Goal: Task Accomplishment & Management: Use online tool/utility

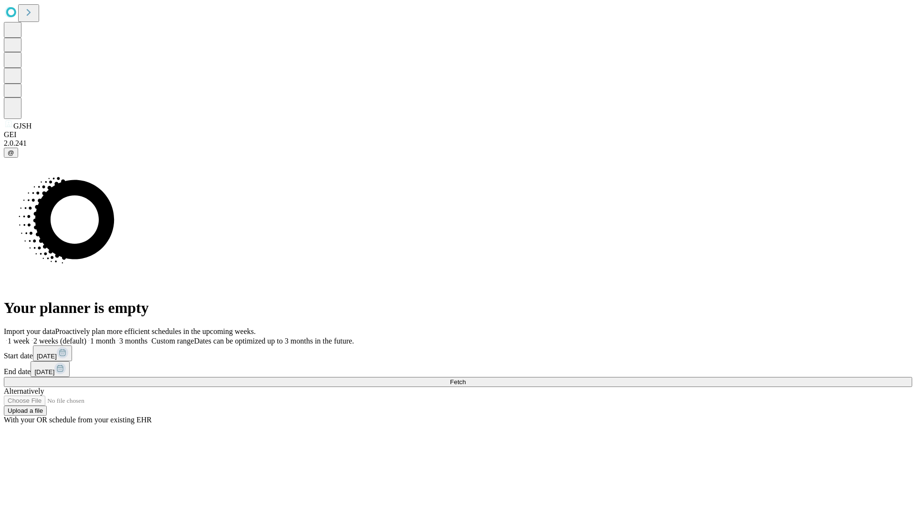
click at [466, 378] on span "Fetch" at bounding box center [458, 381] width 16 height 7
